Goal: Task Accomplishment & Management: Manage account settings

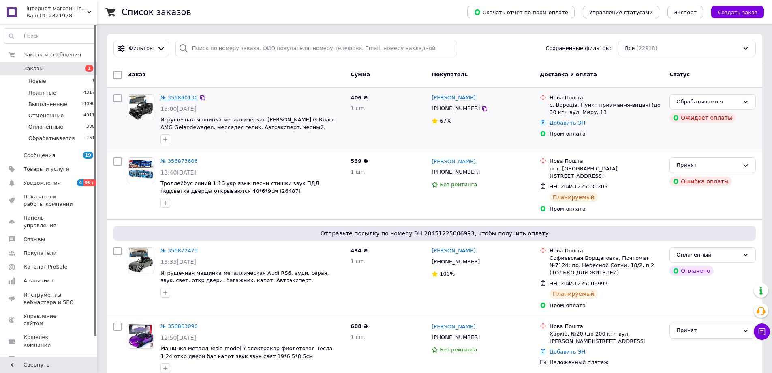
click at [173, 94] on link "№ 356890130" at bounding box center [179, 97] width 37 height 6
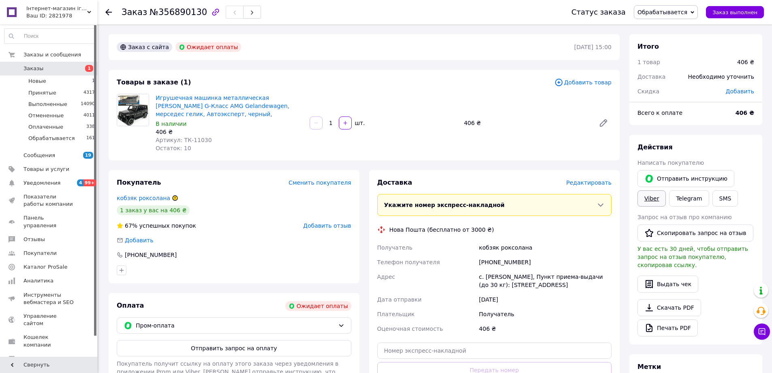
click at [646, 195] on link "Viber" at bounding box center [652, 198] width 28 height 16
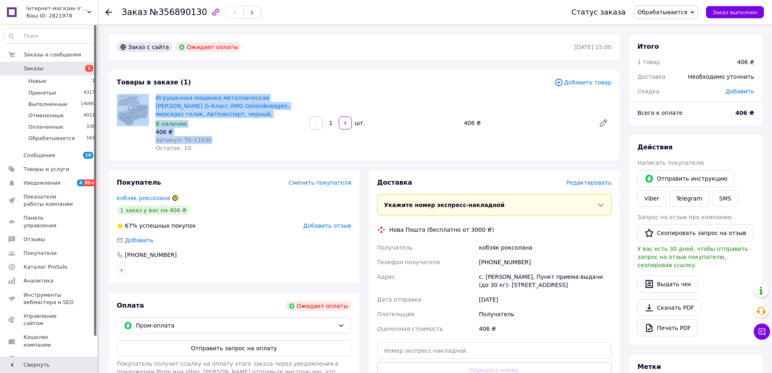
drag, startPoint x: 156, startPoint y: 96, endPoint x: 228, endPoint y: 143, distance: 85.2
click at [210, 140] on div "Игрушечная машинка металлическая [PERSON_NAME] G-Класс AMG Gelandewagen, мерсед…" at bounding box center [363, 123] width 501 height 58
copy div "Игрушечная машинка металлическая [PERSON_NAME] G-Класс AMG Gelandewagen, мерсед…"
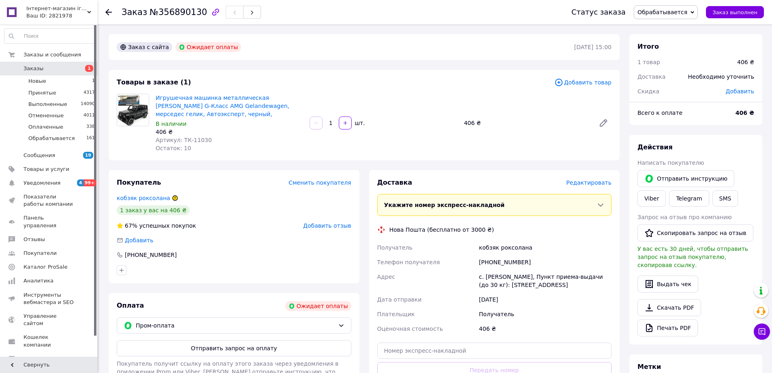
click at [173, 273] on div at bounding box center [234, 269] width 238 height 13
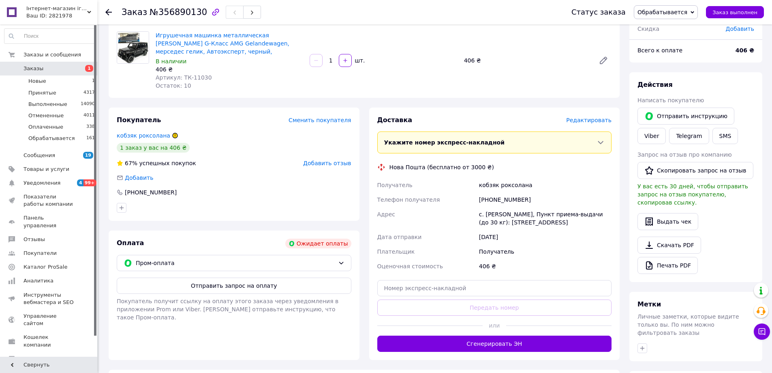
scroll to position [161, 0]
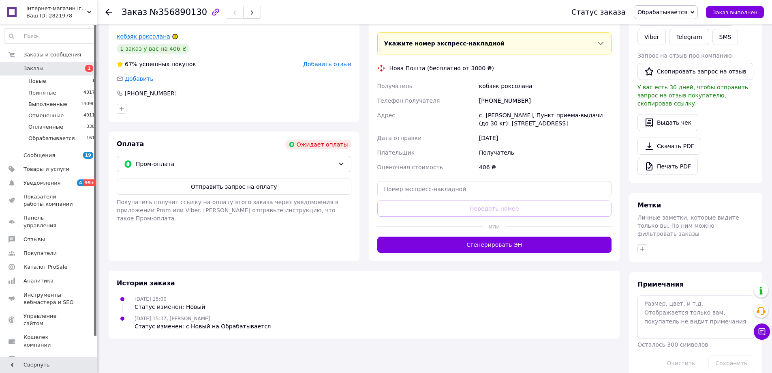
click at [155, 34] on link "кобзяк роксолана" at bounding box center [144, 36] width 54 height 6
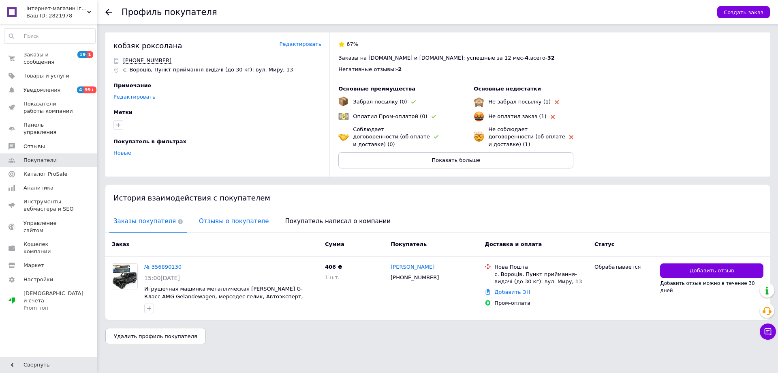
click at [239, 221] on span "Отзывы о покупателе" at bounding box center [234, 221] width 78 height 21
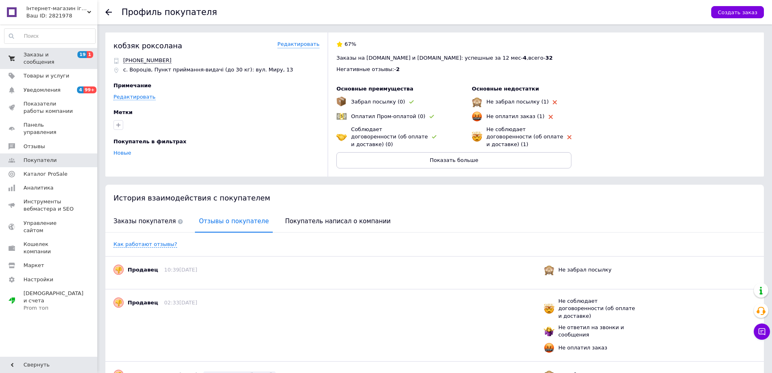
click at [58, 56] on span "Заказы и сообщения" at bounding box center [49, 58] width 51 height 15
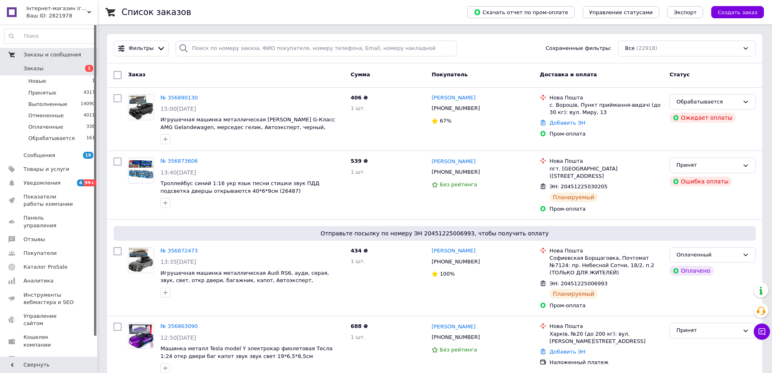
click at [53, 61] on link "Заказы и сообщения" at bounding box center [50, 55] width 100 height 14
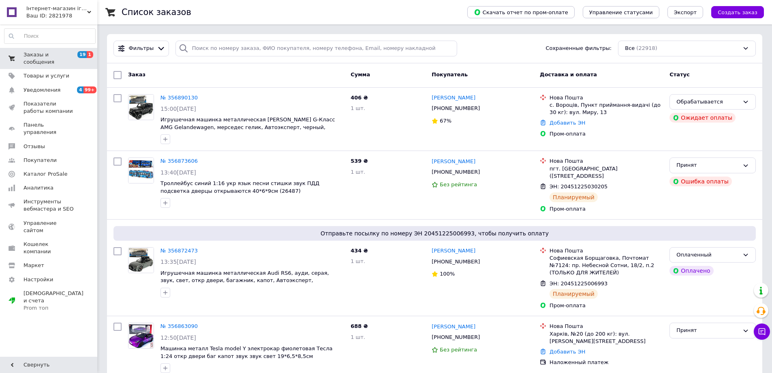
click at [53, 59] on link "Заказы и сообщения 19 1" at bounding box center [50, 58] width 100 height 21
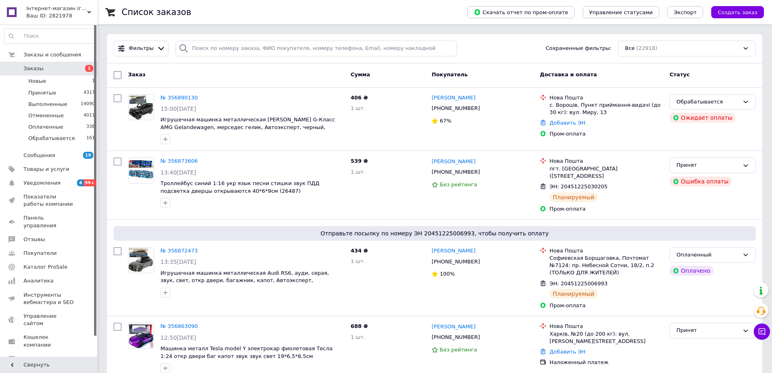
click at [49, 67] on span "Заказы" at bounding box center [49, 68] width 51 height 7
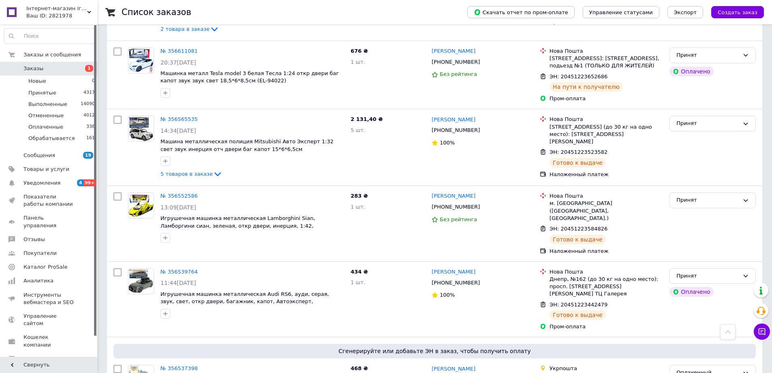
scroll to position [1378, 0]
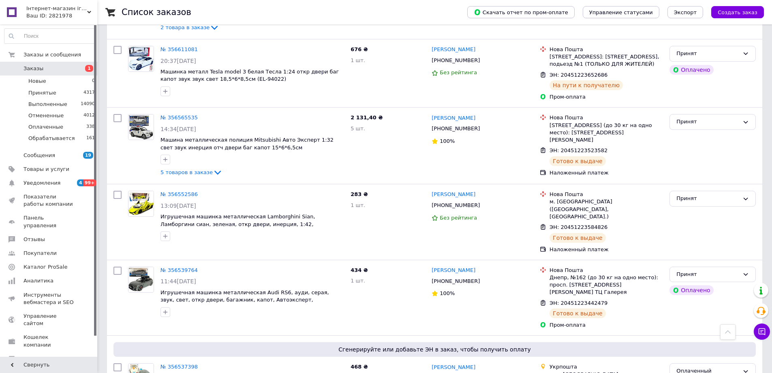
click at [45, 68] on span "Заказы" at bounding box center [49, 68] width 51 height 7
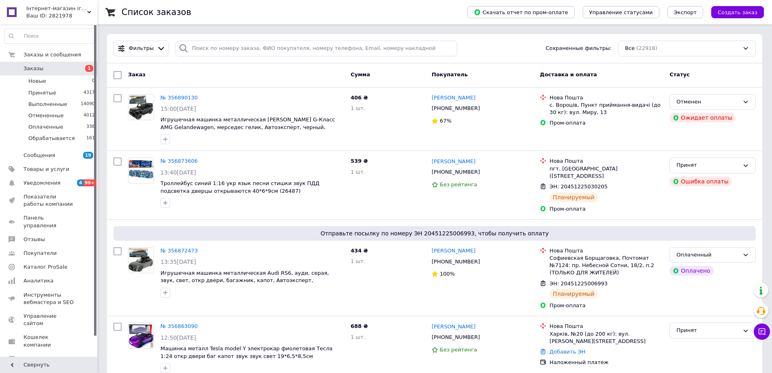
click at [74, 70] on span "Заказы" at bounding box center [49, 68] width 51 height 7
drag, startPoint x: 204, startPoint y: 107, endPoint x: 161, endPoint y: 109, distance: 43.4
click at [161, 109] on div "15:00[DATE]" at bounding box center [253, 109] width 184 height 8
click at [161, 109] on span "15:00[DATE]" at bounding box center [179, 108] width 36 height 6
click at [164, 109] on span "15:00[DATE]" at bounding box center [179, 108] width 36 height 6
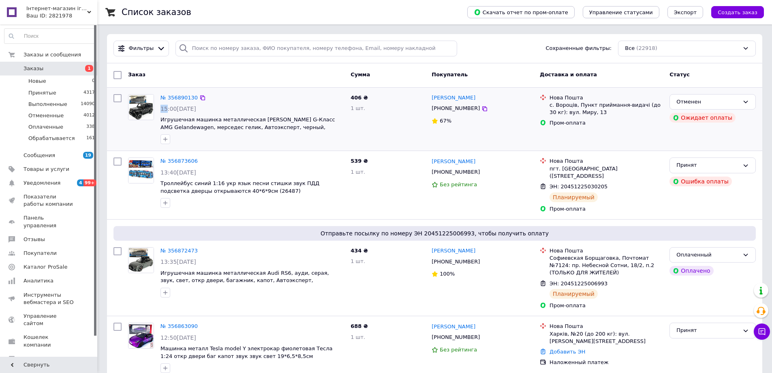
click at [164, 109] on span "15:00[DATE]" at bounding box center [179, 108] width 36 height 6
click at [163, 109] on span "15:00[DATE]" at bounding box center [179, 108] width 36 height 6
